Goal: Check status: Check status

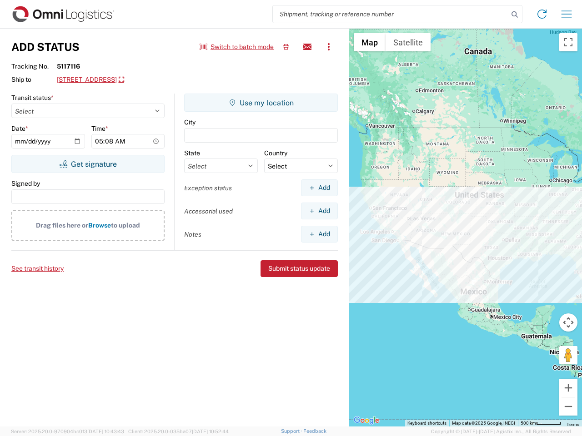
click at [390, 14] on input "search" at bounding box center [390, 13] width 235 height 17
click at [514, 15] on icon at bounding box center [514, 14] width 13 height 13
click at [542, 14] on icon at bounding box center [541, 14] width 15 height 15
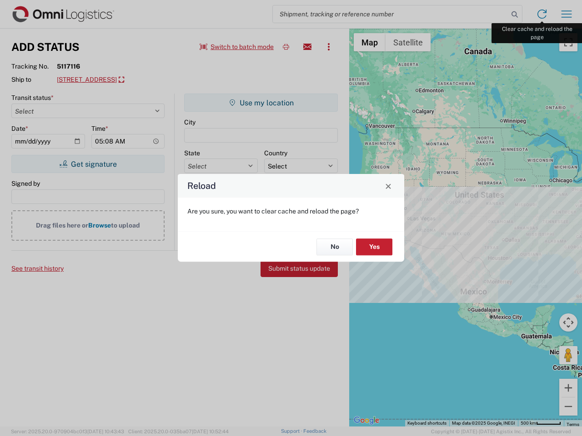
click at [566, 14] on div "Reload Are you sure, you want to clear cache and reload the page? No Yes" at bounding box center [291, 218] width 582 height 436
click at [237, 47] on div "Reload Are you sure, you want to clear cache and reload the page? No Yes" at bounding box center [291, 218] width 582 height 436
click at [286, 47] on div "Reload Are you sure, you want to clear cache and reload the page? No Yes" at bounding box center [291, 218] width 582 height 436
click at [307, 47] on div "Reload Are you sure, you want to clear cache and reload the page? No Yes" at bounding box center [291, 218] width 582 height 436
click at [328, 47] on div "Reload Are you sure, you want to clear cache and reload the page? No Yes" at bounding box center [291, 218] width 582 height 436
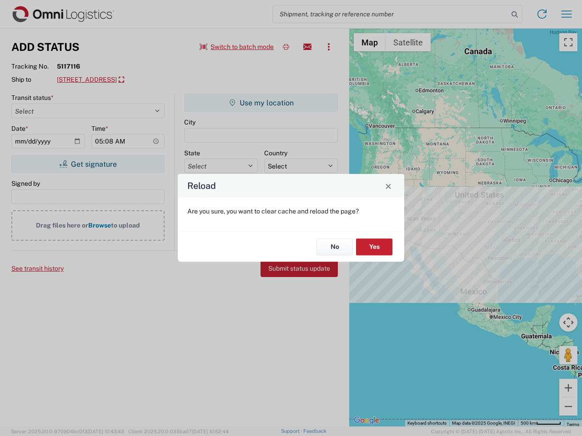
click at [130, 80] on div "Reload Are you sure, you want to clear cache and reload the page? No Yes" at bounding box center [291, 218] width 582 height 436
click at [88, 164] on div "Reload Are you sure, you want to clear cache and reload the page? No Yes" at bounding box center [291, 218] width 582 height 436
